Goal: Find specific page/section: Find specific page/section

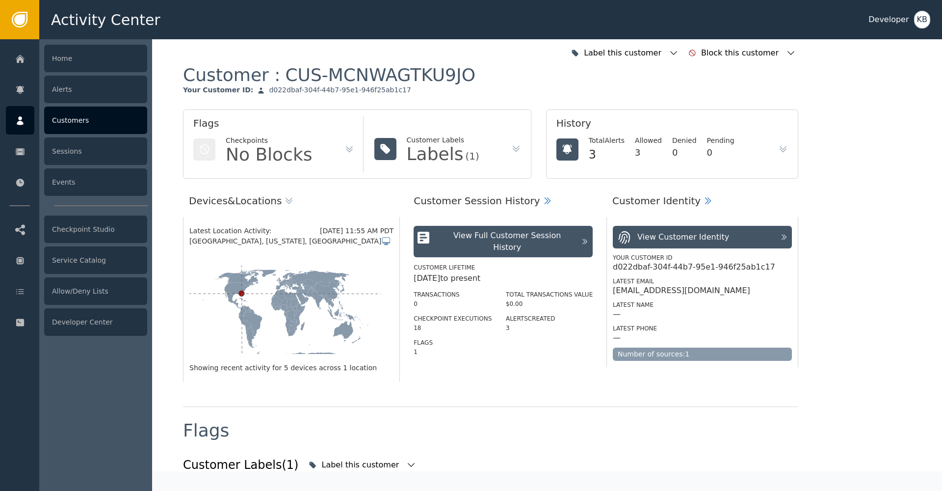
click at [25, 119] on div at bounding box center [20, 120] width 28 height 28
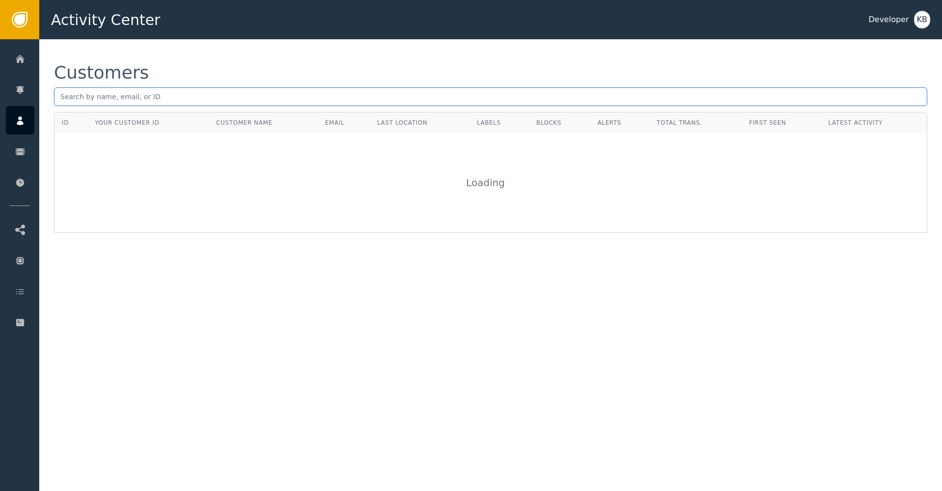
click at [138, 97] on input "text" at bounding box center [491, 96] width 874 height 19
paste input "[PERSON_NAME][EMAIL_ADDRESS][PERSON_NAME][DOMAIN_NAME]"
type input "[PERSON_NAME][EMAIL_ADDRESS][PERSON_NAME][DOMAIN_NAME]"
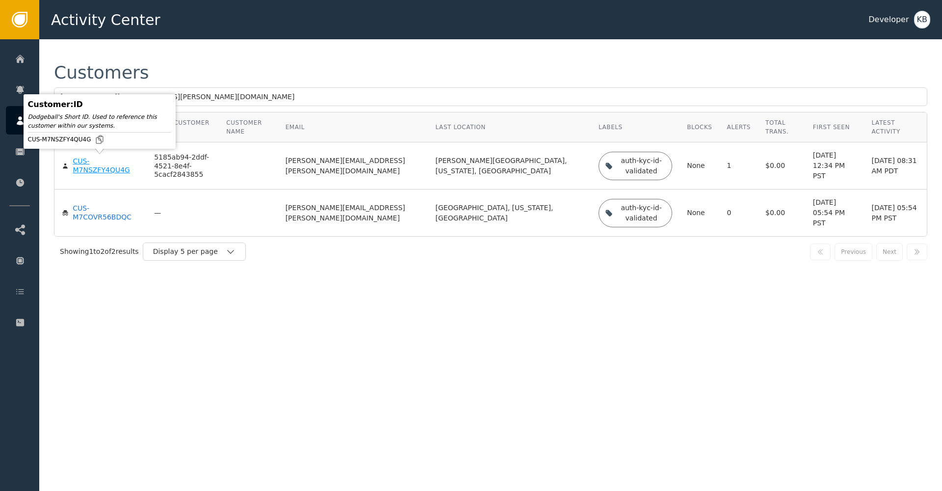
click at [96, 167] on div "CUS-M7NSZFY4QU4G" at bounding box center [106, 165] width 67 height 17
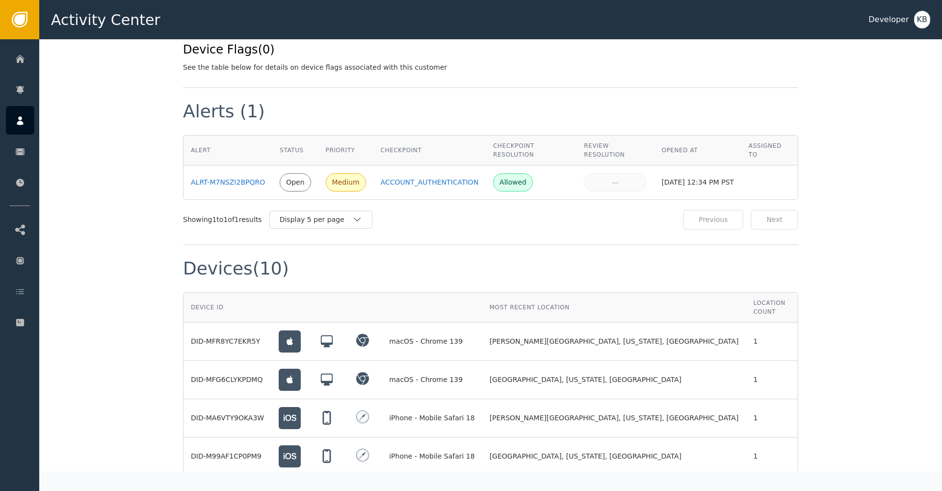
scroll to position [594, 0]
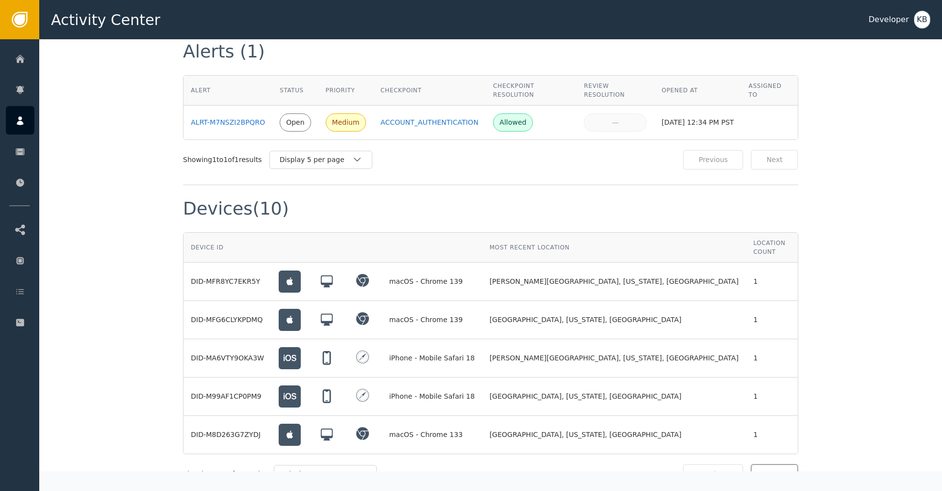
click at [790, 464] on button "Next" at bounding box center [775, 474] width 48 height 20
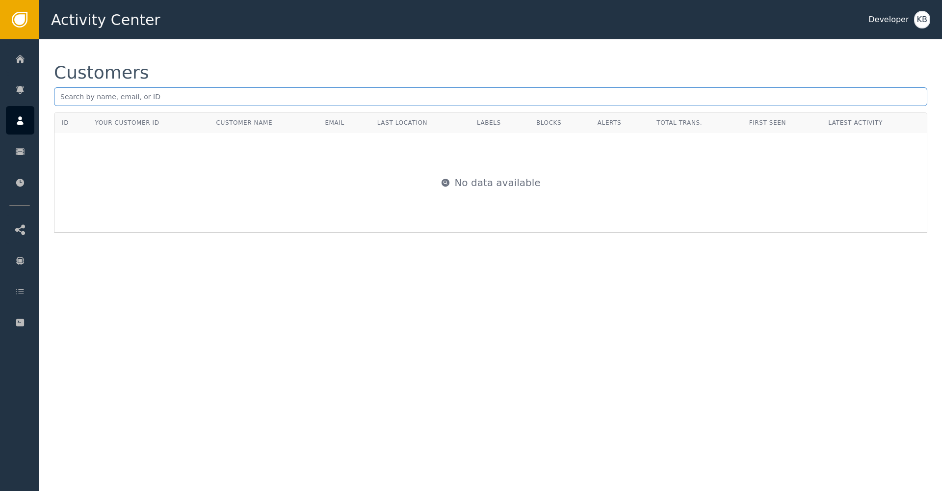
click at [166, 96] on input "text" at bounding box center [491, 96] width 874 height 19
paste input "[PERSON_NAME][EMAIL_ADDRESS][PERSON_NAME][DOMAIN_NAME]"
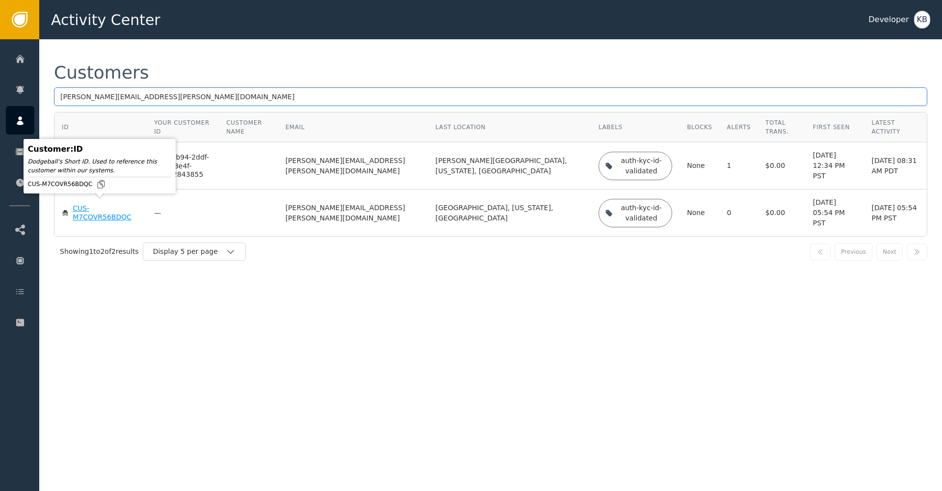
type input "[PERSON_NAME][EMAIL_ADDRESS][PERSON_NAME][DOMAIN_NAME]"
click at [88, 210] on div "CUS-M7COVR56BDQC" at bounding box center [106, 212] width 67 height 17
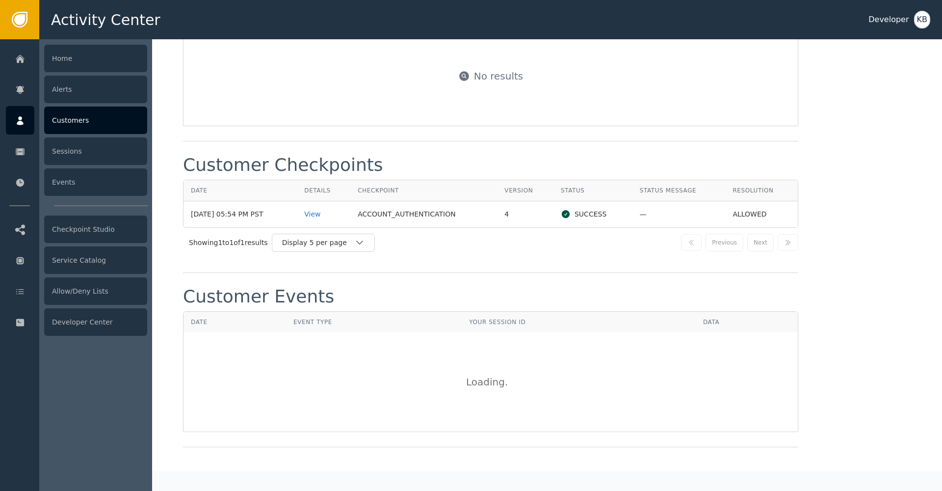
click at [23, 129] on div at bounding box center [20, 120] width 28 height 28
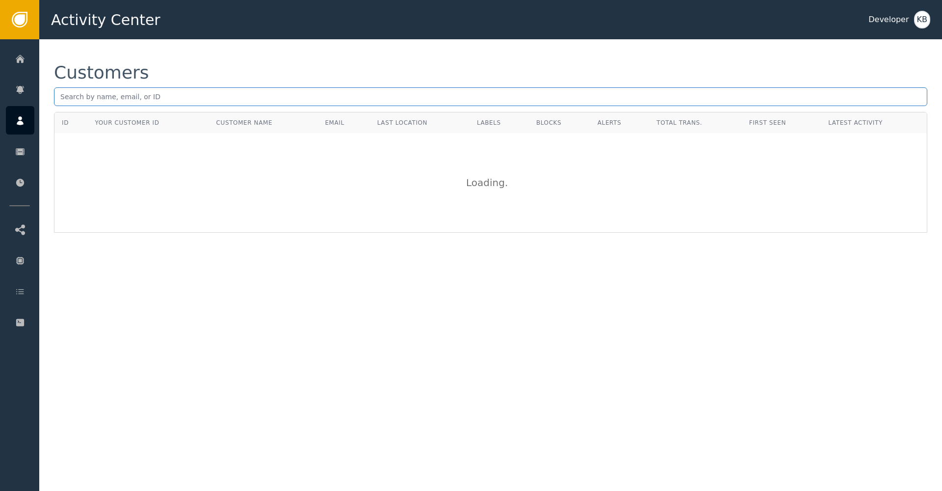
click at [117, 88] on input "text" at bounding box center [491, 96] width 874 height 19
paste input "[EMAIL_ADDRESS][DOMAIN_NAME]"
type input "[EMAIL_ADDRESS][DOMAIN_NAME]"
